Goal: Obtain resource: Obtain resource

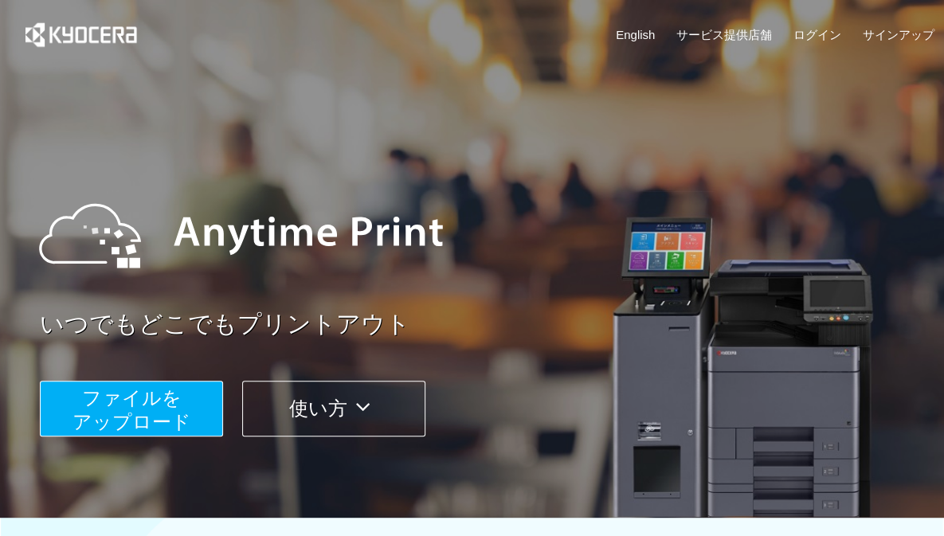
click at [166, 412] on span "ファイルを ​​アップロード" at bounding box center [131, 409] width 119 height 45
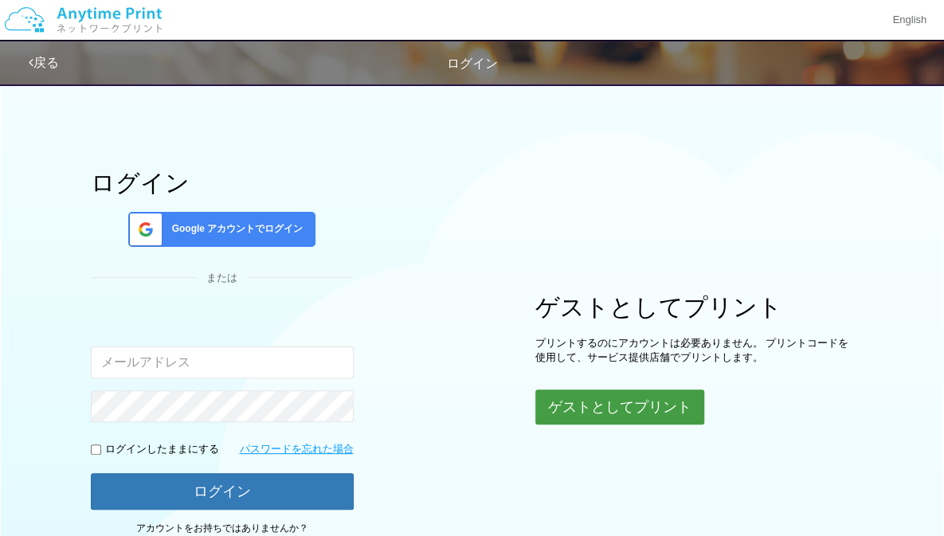
click at [564, 394] on button "ゲストとしてプリント" at bounding box center [619, 407] width 169 height 35
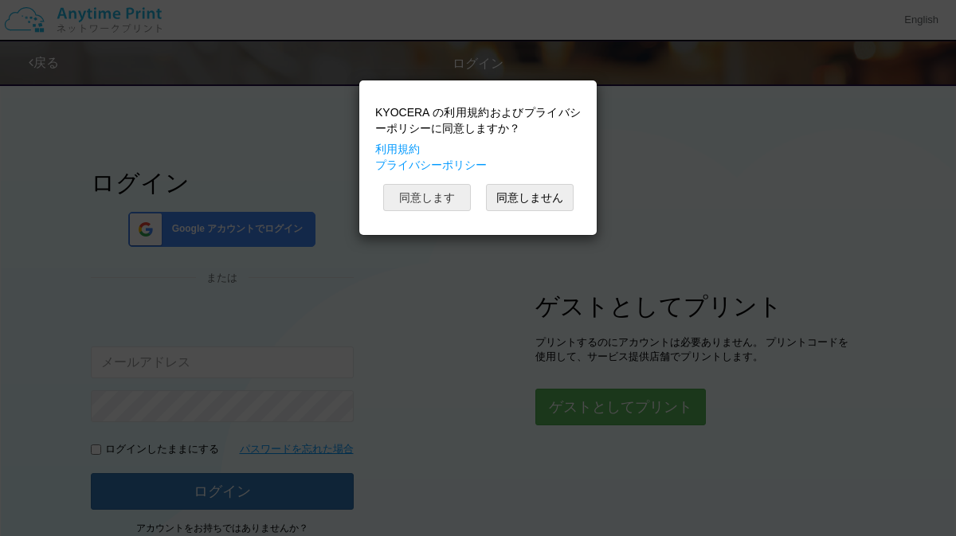
click at [445, 197] on button "同意します" at bounding box center [427, 197] width 88 height 27
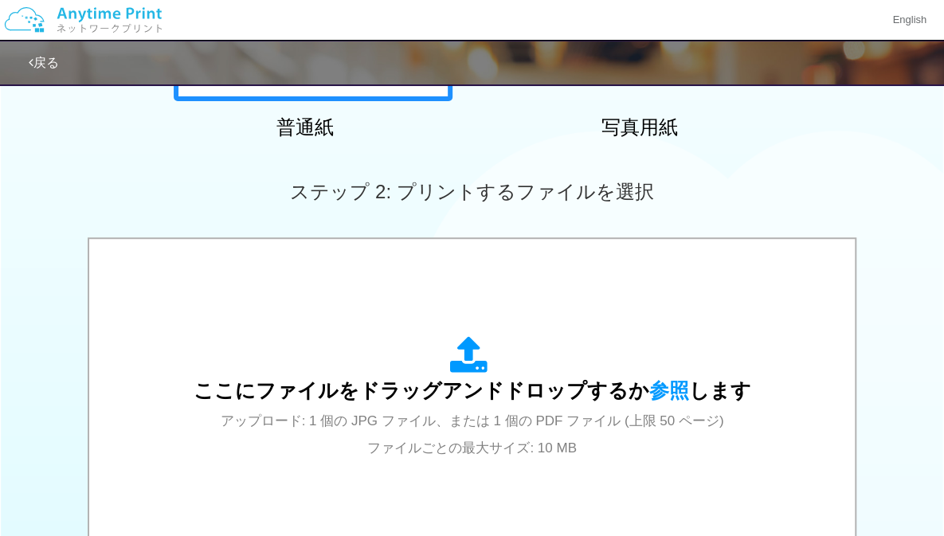
scroll to position [403, 0]
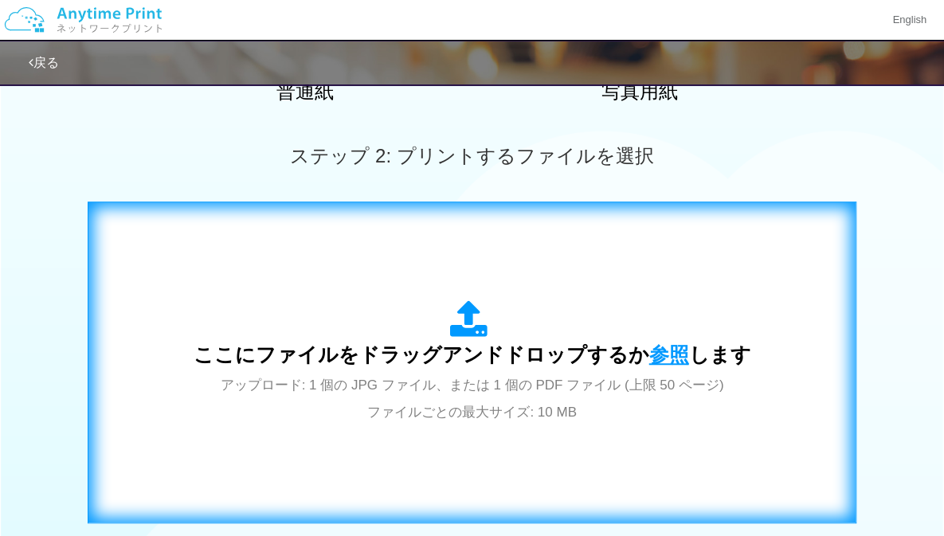
click at [666, 356] on span "参照" at bounding box center [669, 354] width 40 height 22
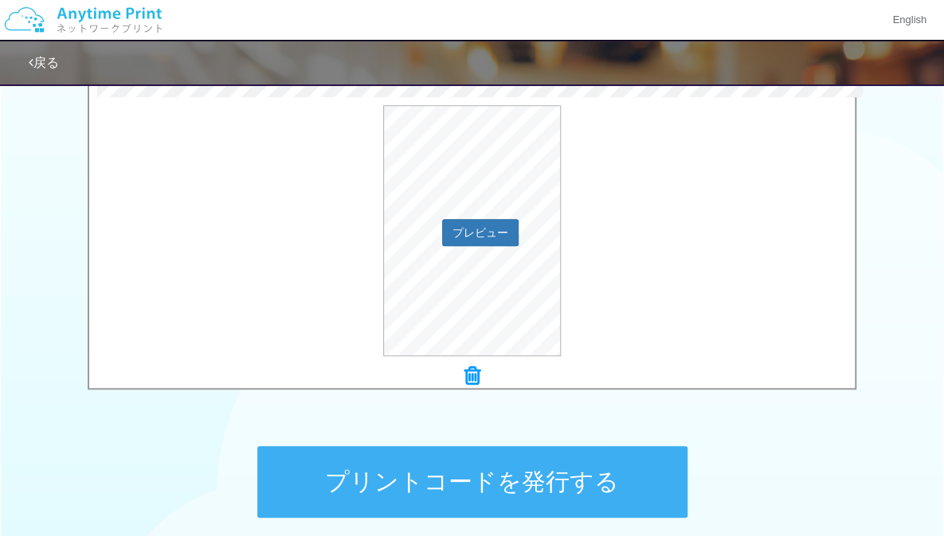
scroll to position [532, 0]
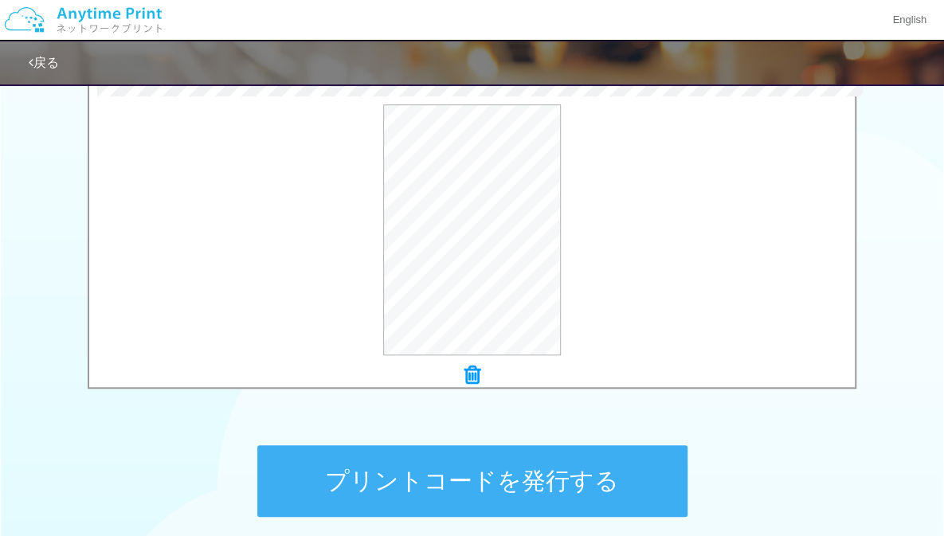
click at [575, 470] on button "プリントコードを発行する" at bounding box center [472, 481] width 430 height 72
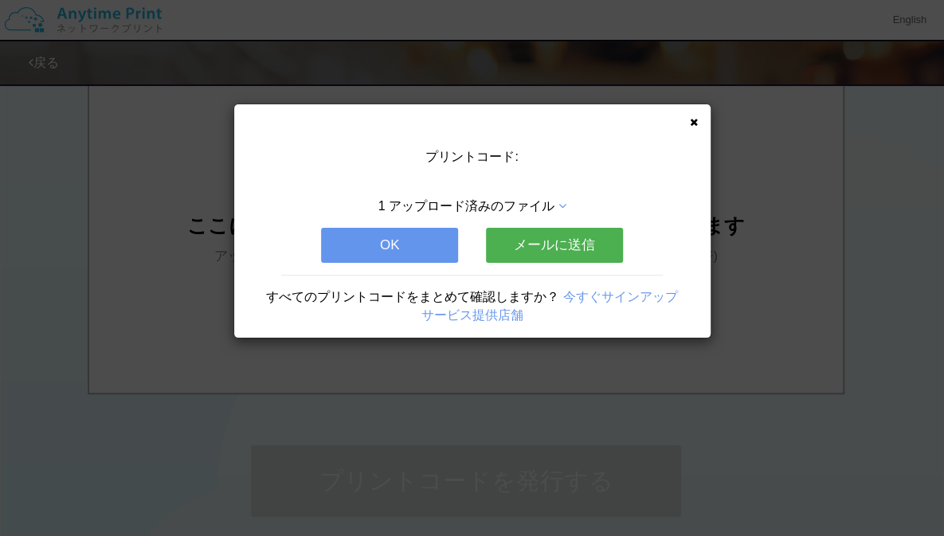
scroll to position [0, 0]
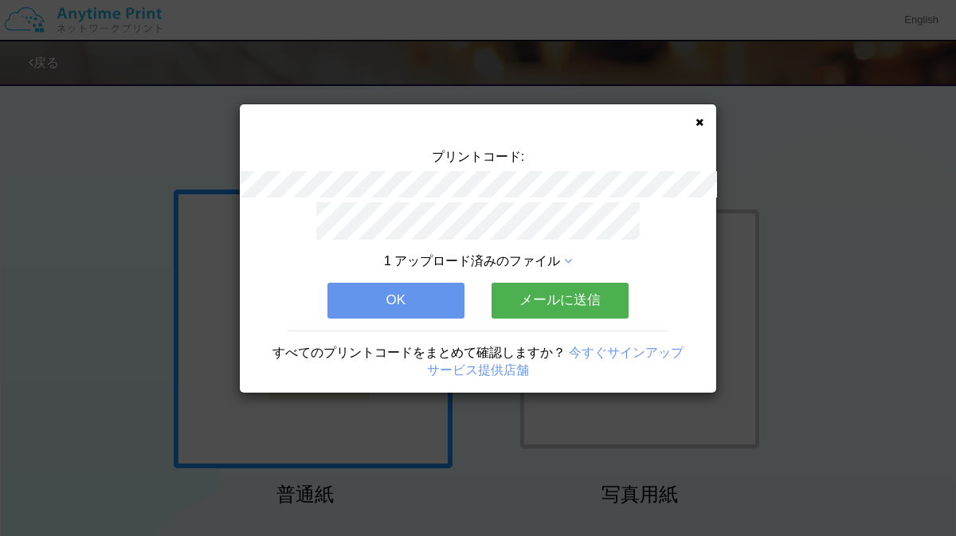
click at [420, 288] on button "OK" at bounding box center [395, 300] width 137 height 35
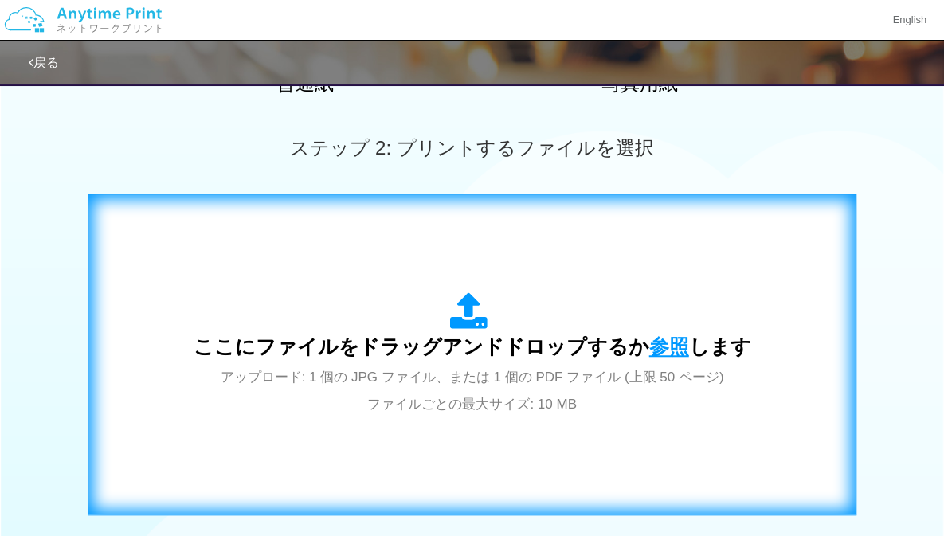
scroll to position [413, 0]
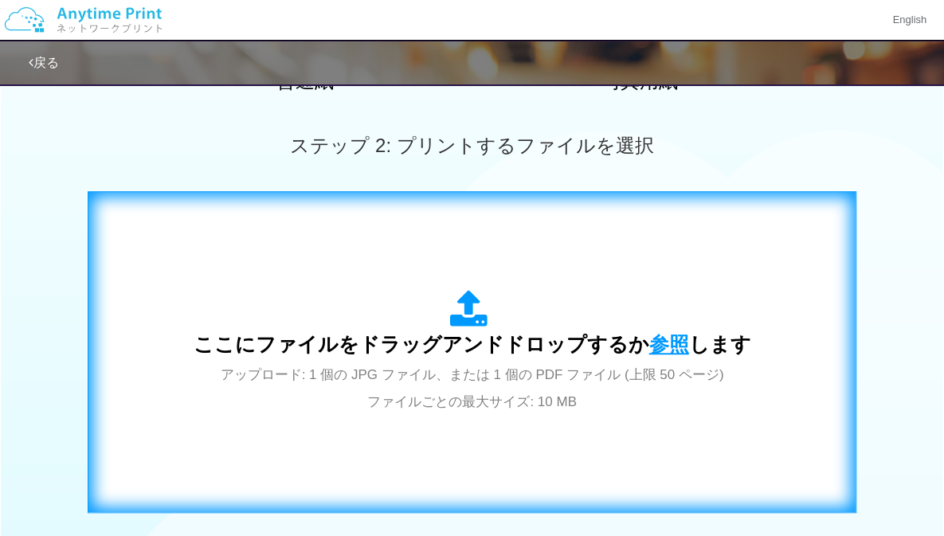
click at [665, 348] on span "参照" at bounding box center [669, 344] width 40 height 22
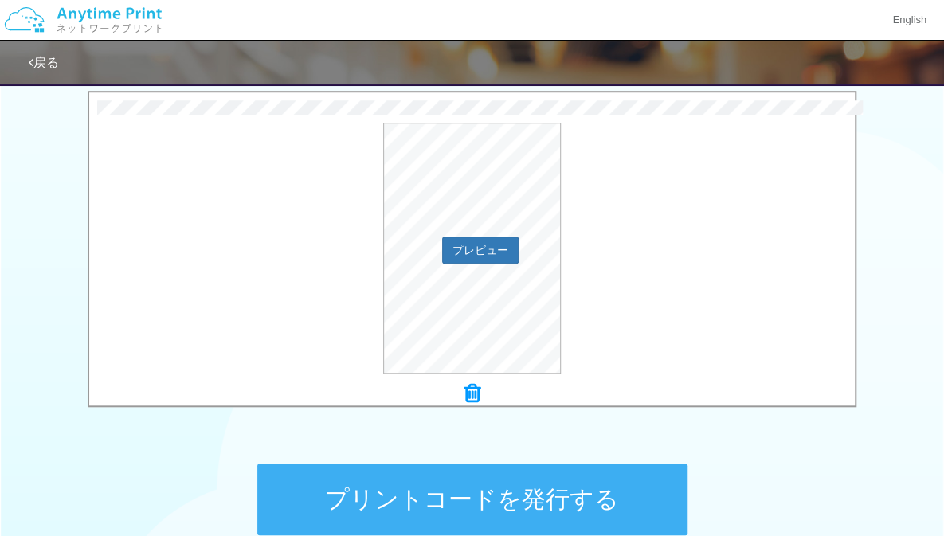
scroll to position [543, 0]
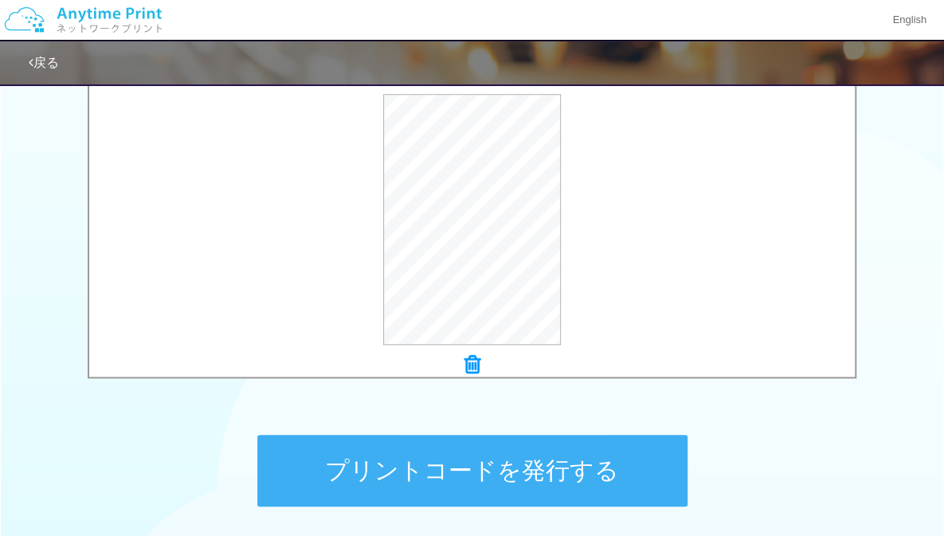
click at [648, 479] on button "プリントコードを発行する" at bounding box center [472, 471] width 430 height 72
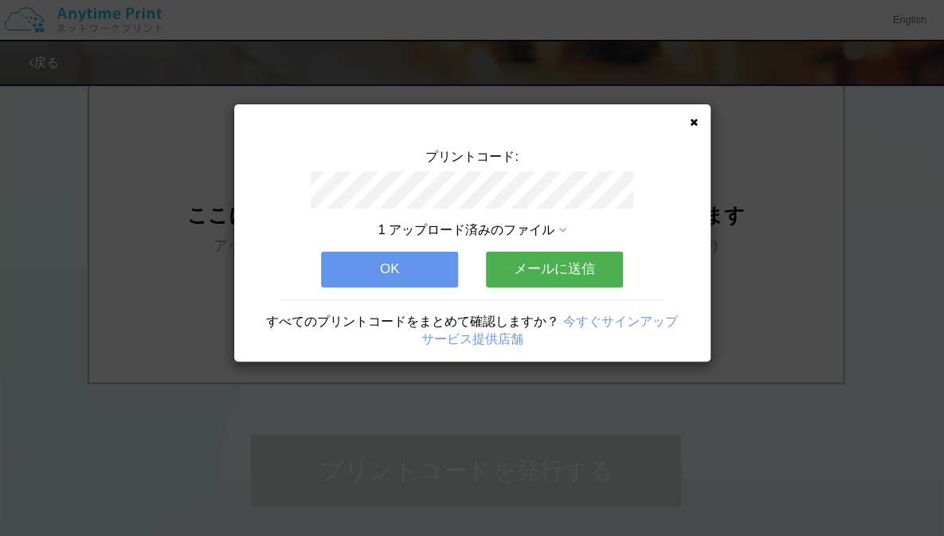
scroll to position [0, 0]
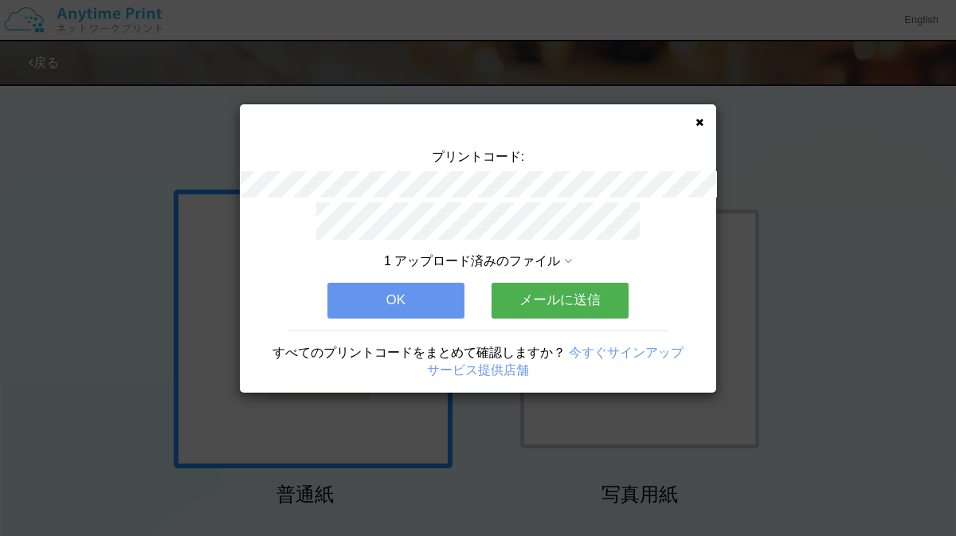
click at [701, 126] on icon at bounding box center [699, 122] width 8 height 10
